Goal: Task Accomplishment & Management: Use online tool/utility

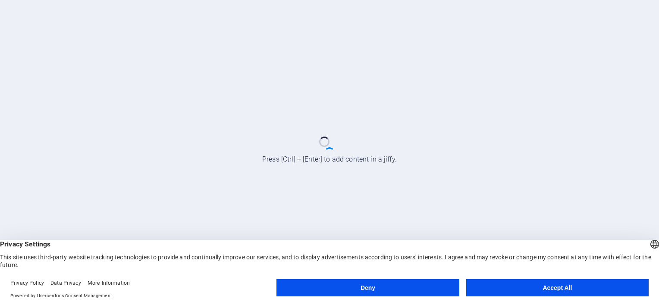
click at [405, 284] on button "Deny" at bounding box center [367, 287] width 182 height 17
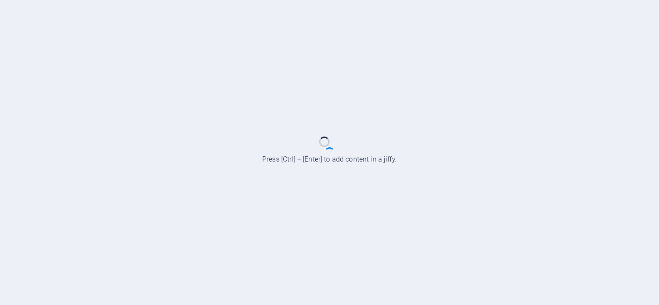
click at [348, 172] on div at bounding box center [329, 152] width 659 height 305
click at [325, 147] on div at bounding box center [329, 152] width 659 height 305
click at [484, 152] on div at bounding box center [329, 152] width 659 height 305
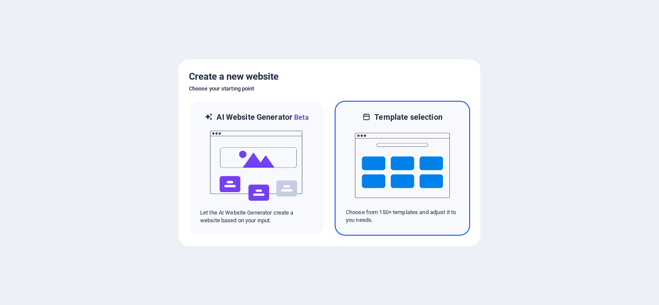
click at [358, 206] on img at bounding box center [402, 165] width 95 height 86
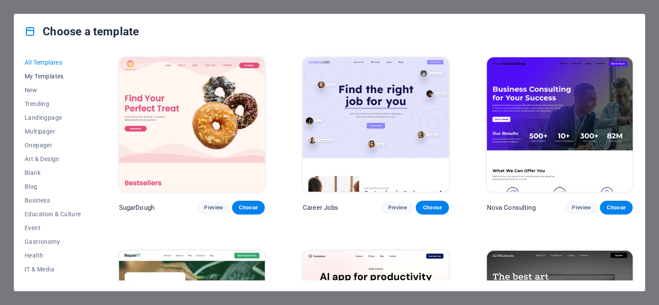
click at [37, 75] on span "My Templates" at bounding box center [53, 76] width 56 height 7
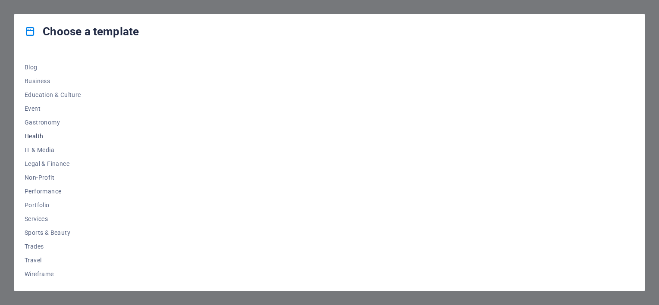
scroll to position [118, 0]
click at [38, 209] on span "Portfolio" at bounding box center [53, 207] width 56 height 7
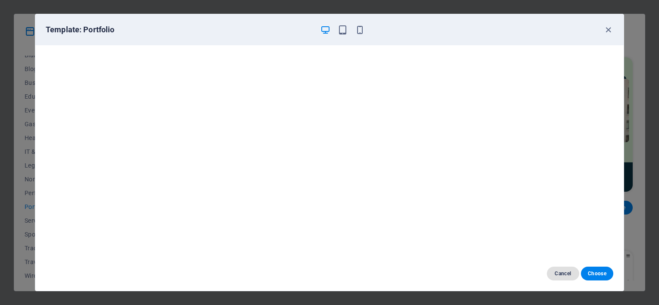
click at [557, 276] on span "Cancel" at bounding box center [563, 273] width 19 height 7
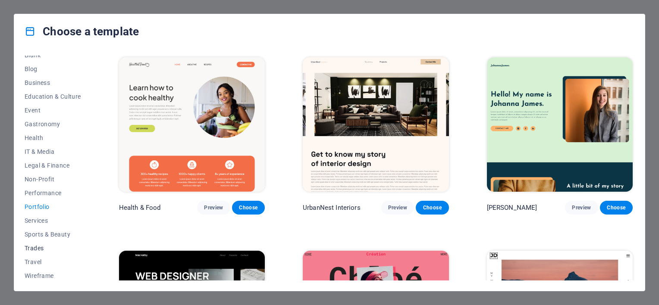
scroll to position [0, 0]
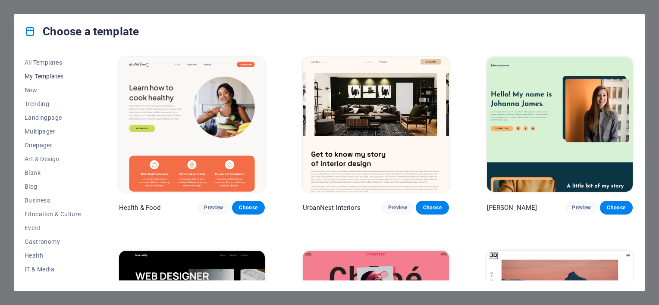
click at [51, 74] on span "My Templates" at bounding box center [53, 76] width 56 height 7
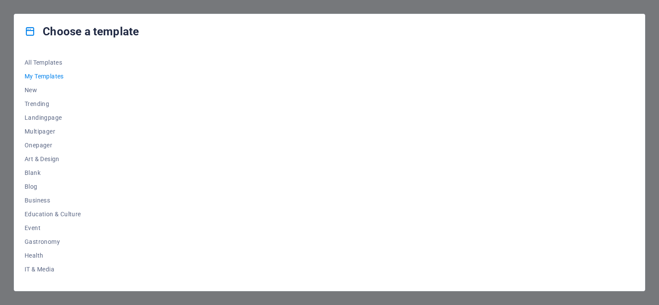
click at [51, 76] on span "My Templates" at bounding box center [53, 76] width 56 height 7
click at [53, 60] on span "All Templates" at bounding box center [53, 62] width 56 height 7
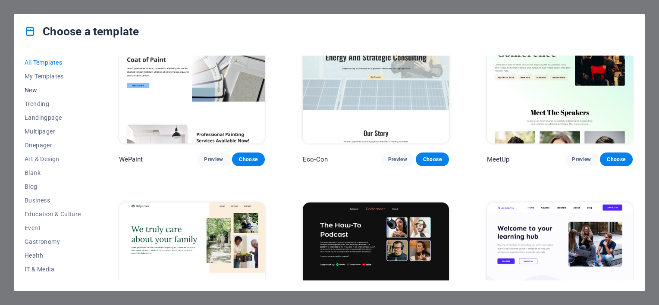
scroll to position [756, 0]
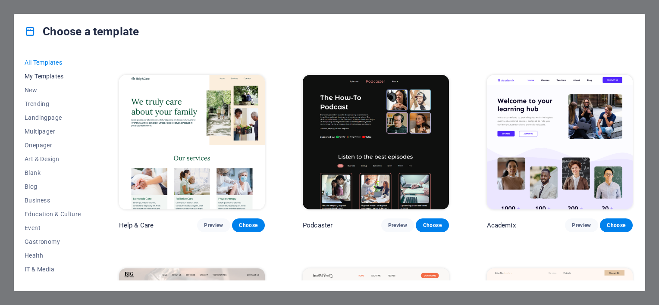
click at [38, 76] on span "My Templates" at bounding box center [53, 76] width 56 height 7
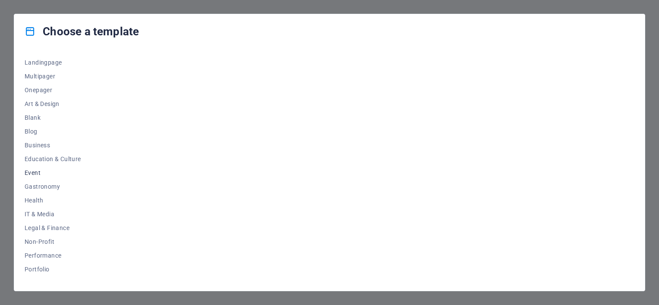
scroll to position [0, 0]
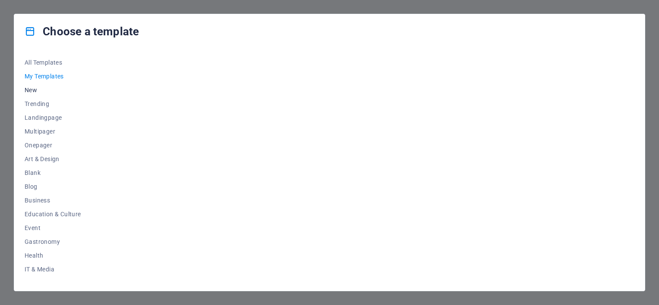
click at [25, 92] on span "New" at bounding box center [53, 90] width 56 height 7
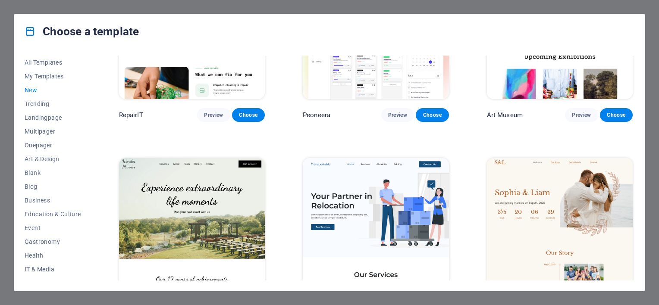
scroll to position [704, 0]
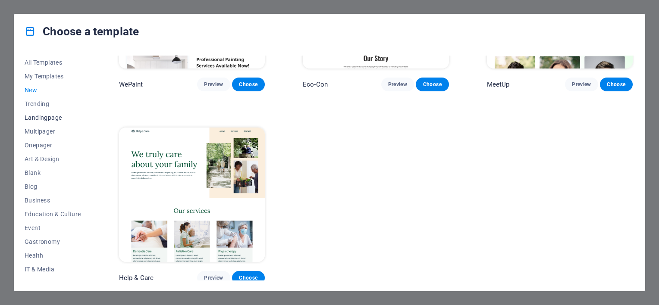
click at [46, 119] on span "Landingpage" at bounding box center [53, 117] width 56 height 7
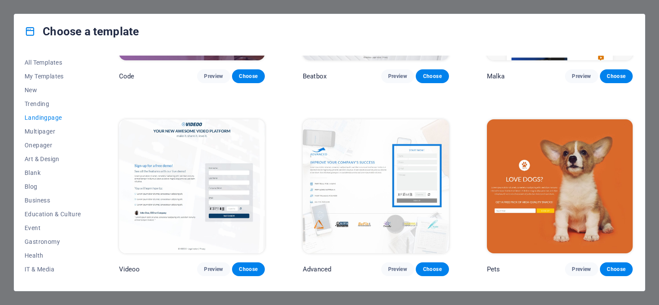
scroll to position [329, 0]
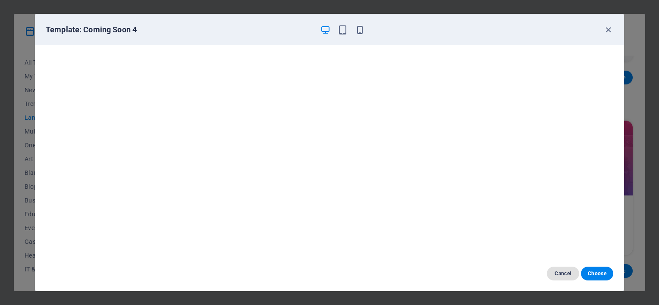
click at [564, 275] on span "Cancel" at bounding box center [563, 273] width 19 height 7
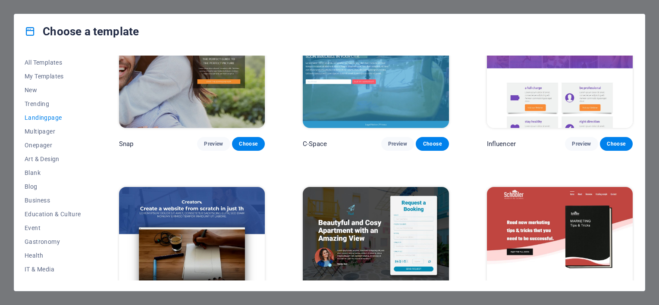
scroll to position [965, 0]
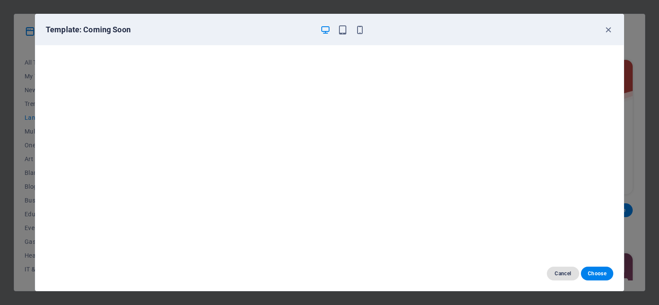
click at [560, 272] on span "Cancel" at bounding box center [563, 273] width 19 height 7
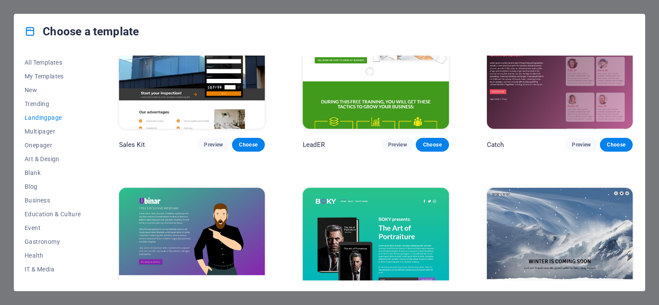
scroll to position [1347, 0]
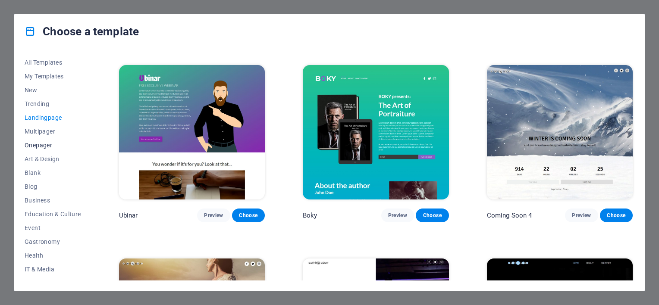
click at [34, 141] on button "Onepager" at bounding box center [53, 145] width 56 height 14
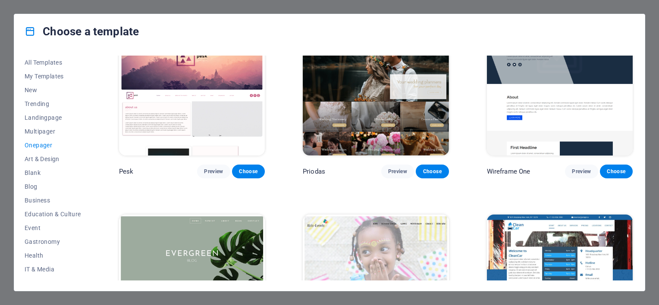
scroll to position [1197, 0]
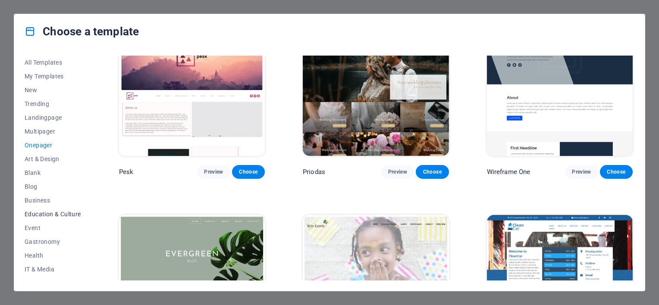
click at [45, 212] on span "Education & Culture" at bounding box center [53, 214] width 56 height 7
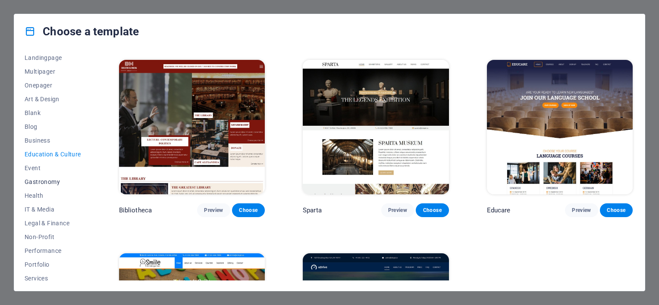
scroll to position [62, 0]
click at [44, 209] on span "IT & Media" at bounding box center [53, 207] width 56 height 7
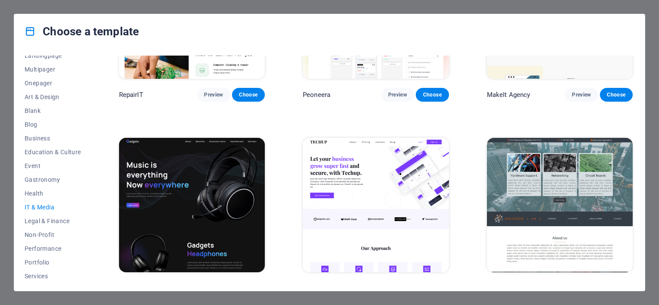
scroll to position [0, 0]
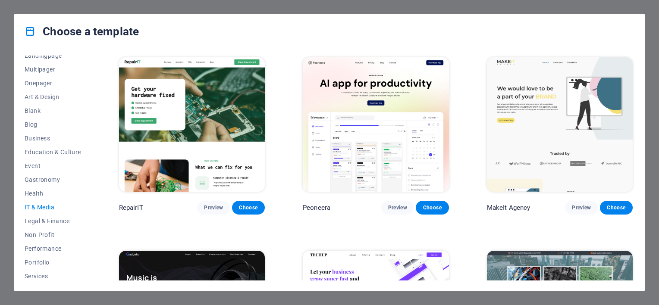
drag, startPoint x: 44, startPoint y: 112, endPoint x: 650, endPoint y: 78, distance: 607.3
click at [650, 78] on div "Choose a template All Templates My Templates New Trending Landingpage Multipage…" at bounding box center [329, 152] width 659 height 305
click at [36, 123] on span "Blog" at bounding box center [53, 124] width 56 height 7
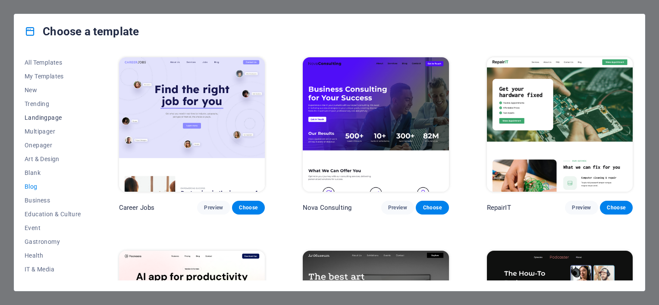
click at [55, 114] on span "Landingpage" at bounding box center [53, 117] width 56 height 7
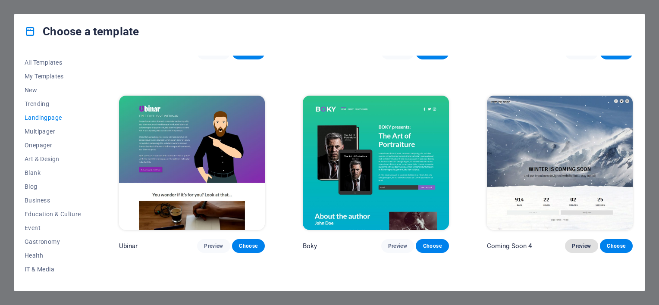
scroll to position [1302, 0]
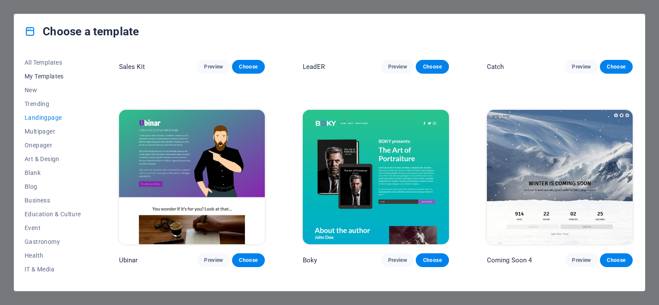
click at [53, 76] on span "My Templates" at bounding box center [53, 76] width 56 height 7
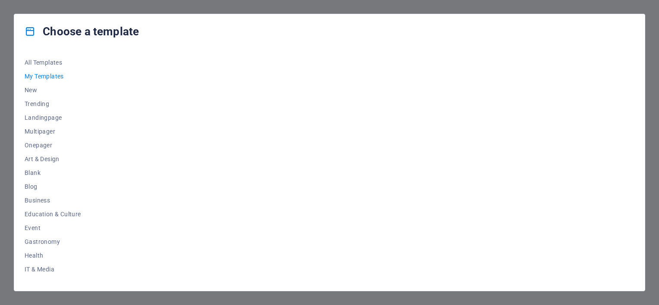
scroll to position [0, 0]
click at [32, 91] on span "New" at bounding box center [53, 90] width 56 height 7
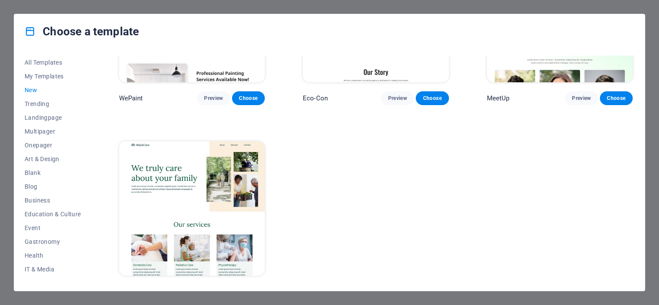
scroll to position [704, 0]
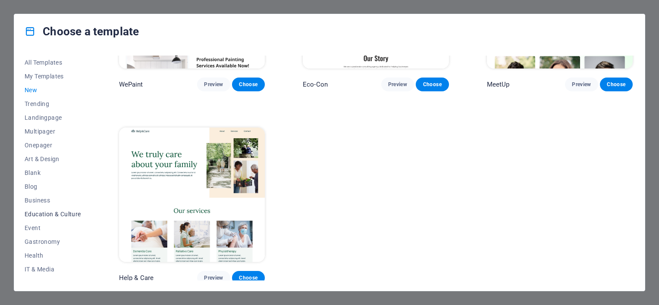
click at [57, 216] on span "Education & Culture" at bounding box center [53, 214] width 56 height 7
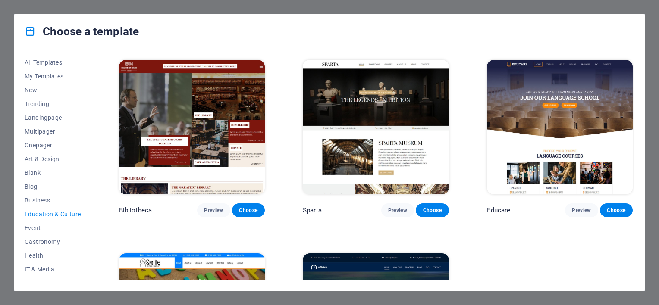
scroll to position [318, 0]
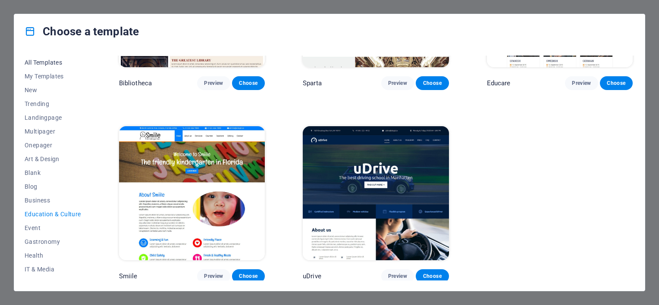
click at [39, 62] on span "All Templates" at bounding box center [53, 62] width 56 height 7
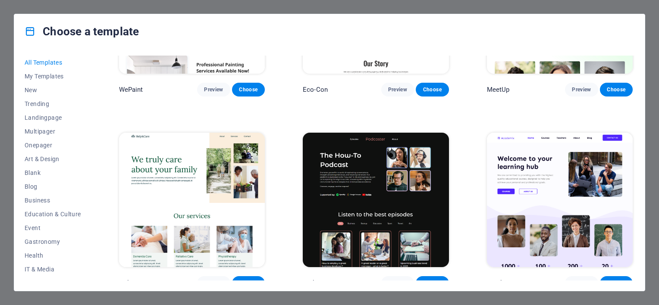
scroll to position [704, 0]
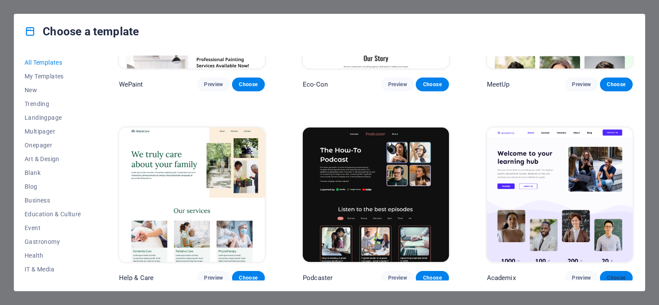
click at [611, 279] on button "Choose" at bounding box center [616, 278] width 33 height 14
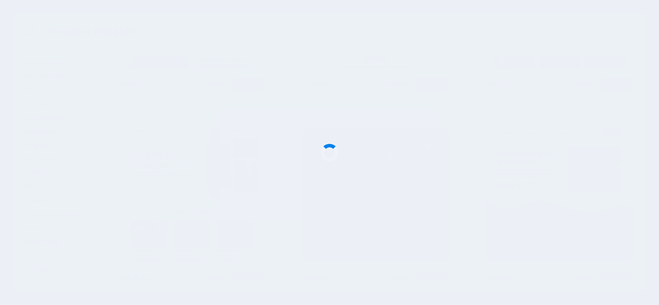
click at [425, 144] on div at bounding box center [329, 152] width 659 height 305
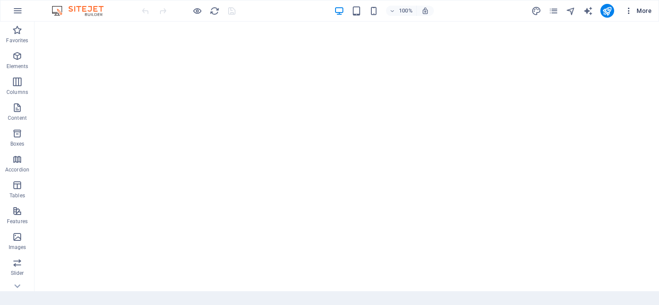
click at [630, 17] on button "More" at bounding box center [638, 11] width 34 height 14
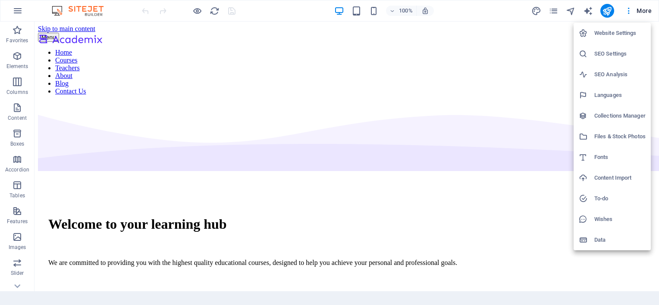
scroll to position [2631, 0]
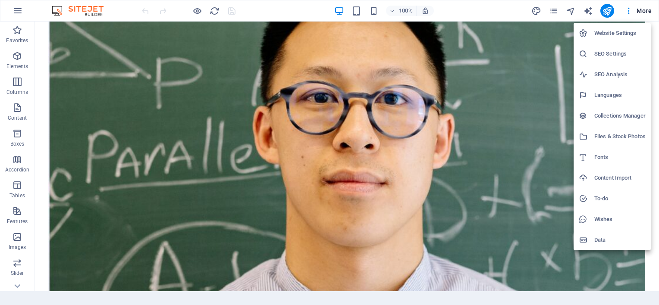
click at [640, 9] on div at bounding box center [329, 152] width 659 height 305
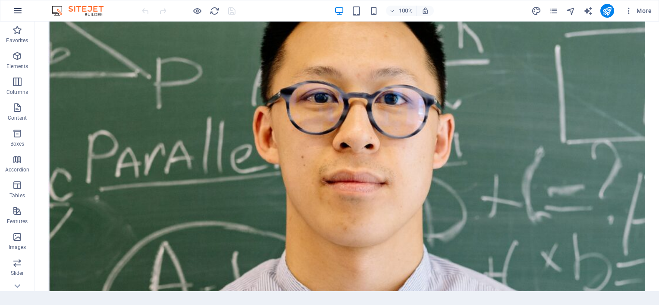
click at [19, 15] on icon "button" at bounding box center [18, 11] width 10 height 10
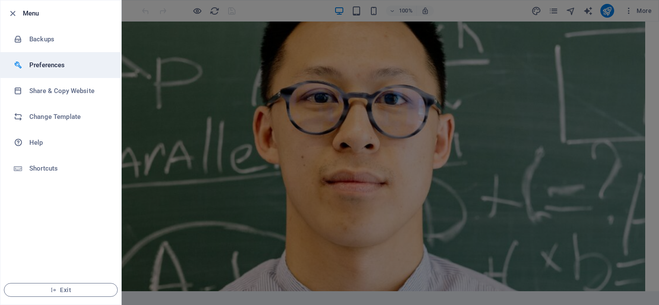
click at [69, 71] on li "Preferences" at bounding box center [60, 65] width 121 height 26
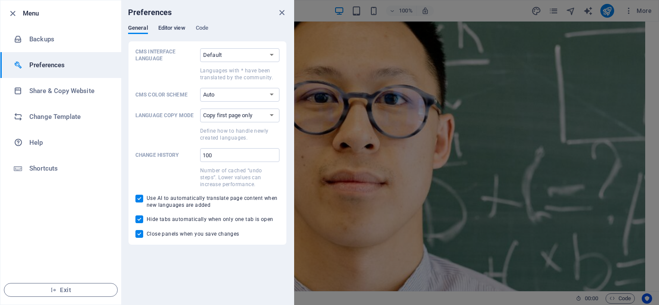
click at [179, 28] on span "Editor view" at bounding box center [171, 29] width 27 height 12
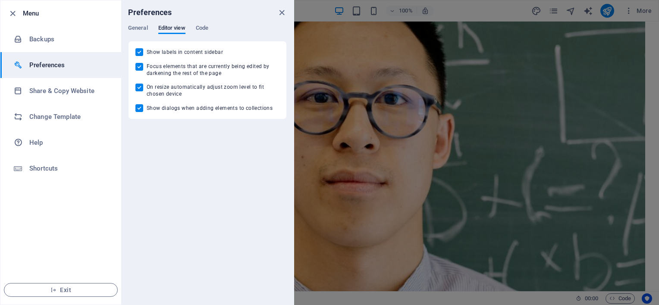
click at [195, 27] on div "General Editor view Code" at bounding box center [207, 33] width 159 height 16
click at [199, 27] on span "Code" at bounding box center [202, 29] width 13 height 12
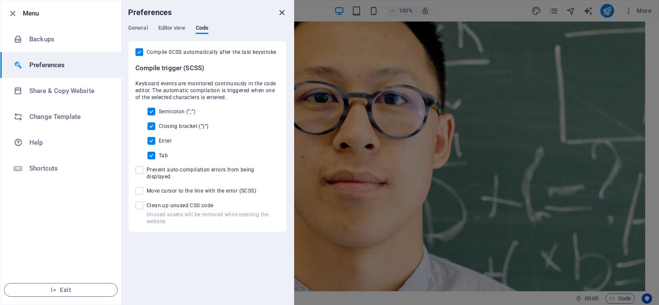
click at [285, 13] on icon "close" at bounding box center [282, 13] width 10 height 10
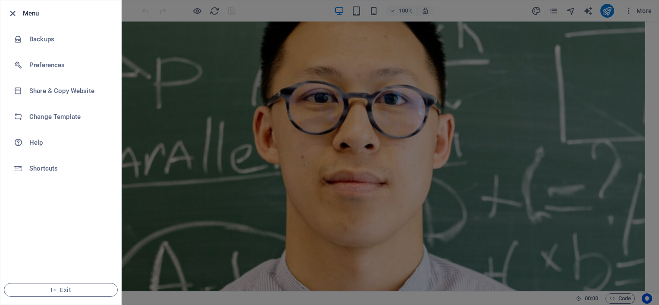
click at [10, 14] on icon "button" at bounding box center [13, 14] width 10 height 10
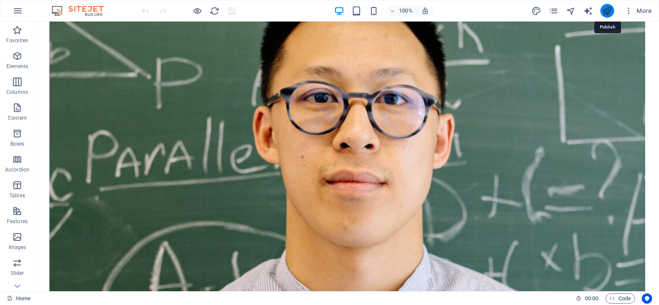
click at [606, 9] on icon "publish" at bounding box center [607, 11] width 10 height 10
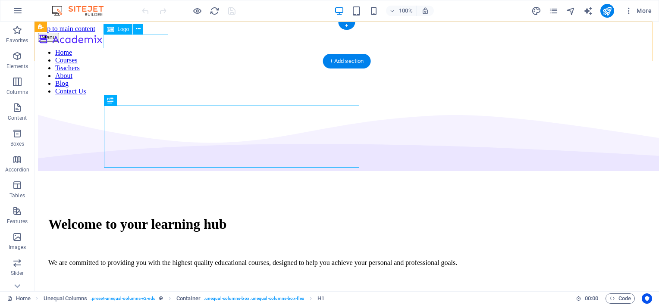
click at [103, 42] on div at bounding box center [70, 40] width 65 height 15
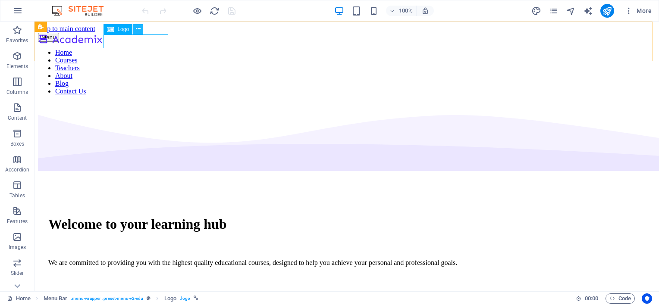
click at [135, 28] on button at bounding box center [138, 29] width 10 height 10
